Goal: Task Accomplishment & Management: Manage account settings

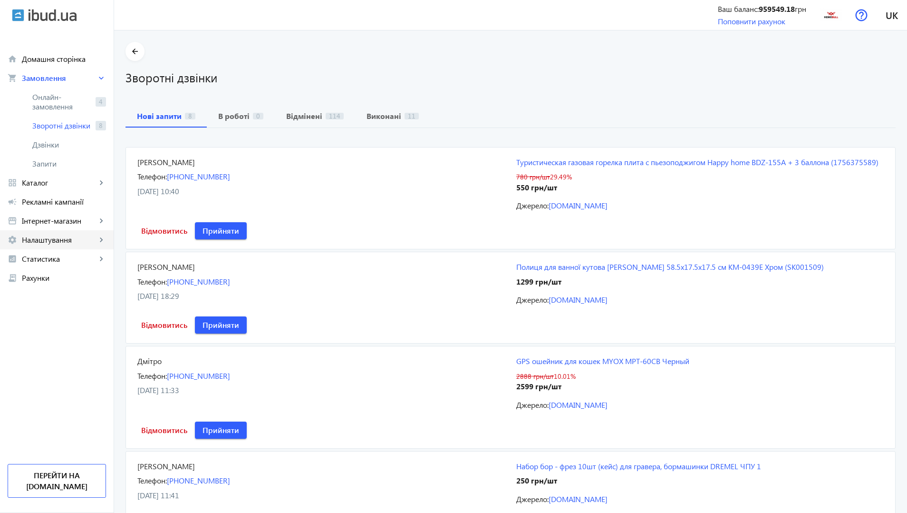
click at [48, 234] on link "settings Налаштування keyboard_arrow_right" at bounding box center [57, 239] width 114 height 19
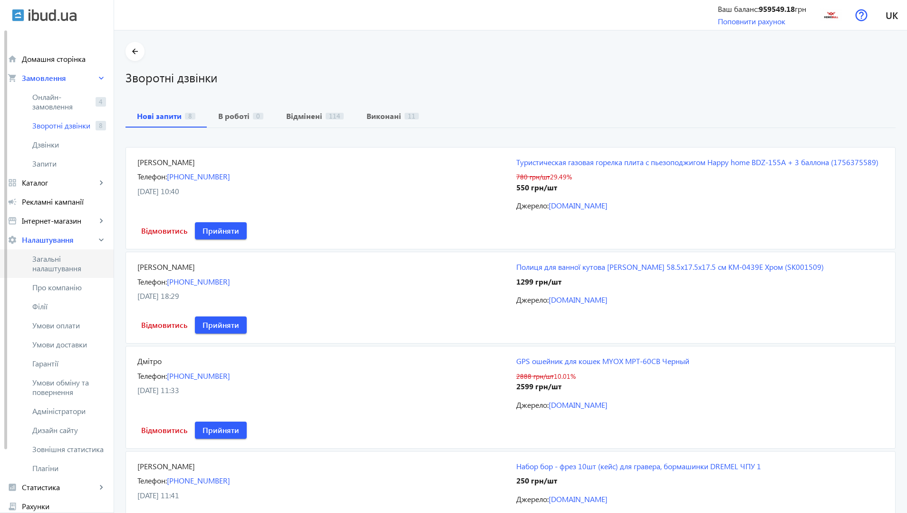
click at [61, 273] on link "Загальні налаштування" at bounding box center [57, 263] width 114 height 29
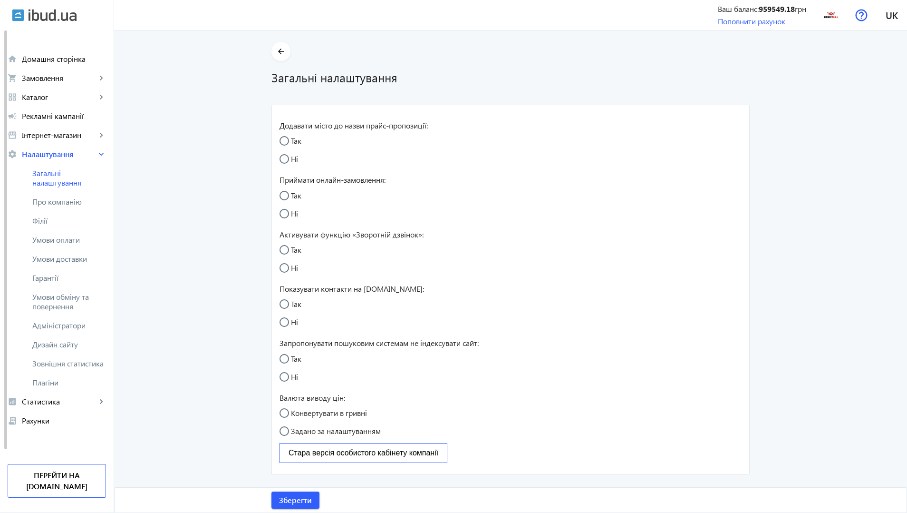
radio input "true"
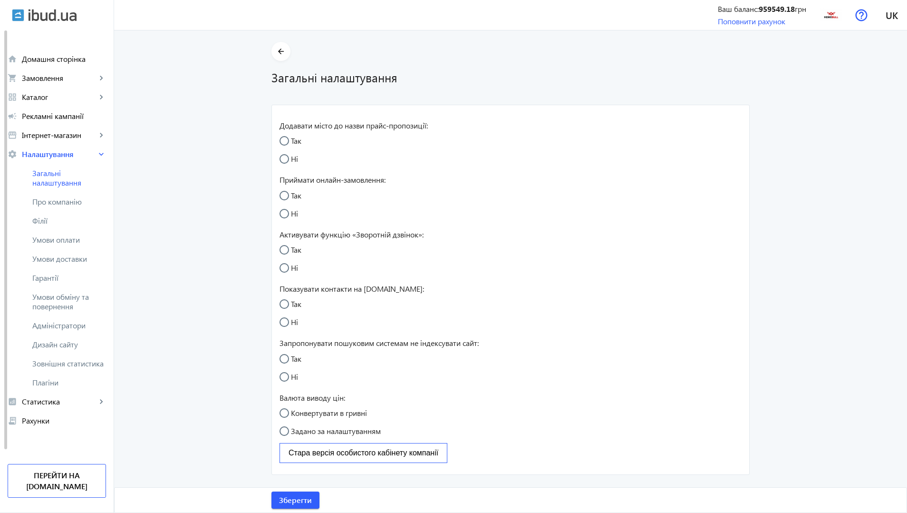
radio input "true"
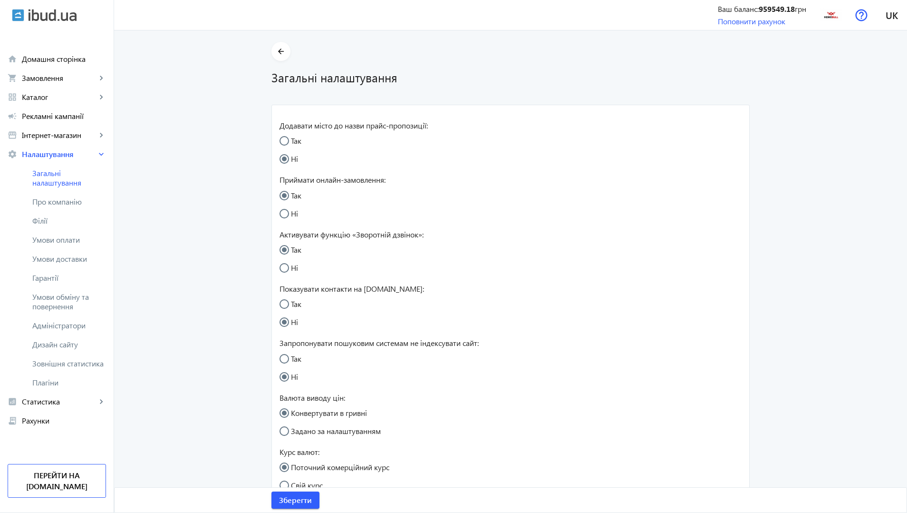
click at [281, 269] on input "Ні" at bounding box center [289, 272] width 19 height 19
radio input "true"
click at [282, 503] on span "Зберегти" at bounding box center [295, 500] width 33 height 10
